Goal: Go to known website: Access a specific website the user already knows

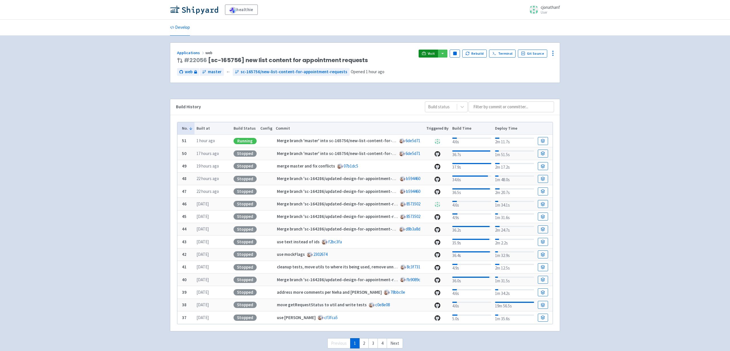
click at [433, 53] on span "Visit" at bounding box center [430, 53] width 7 height 5
